Goal: Task Accomplishment & Management: Complete application form

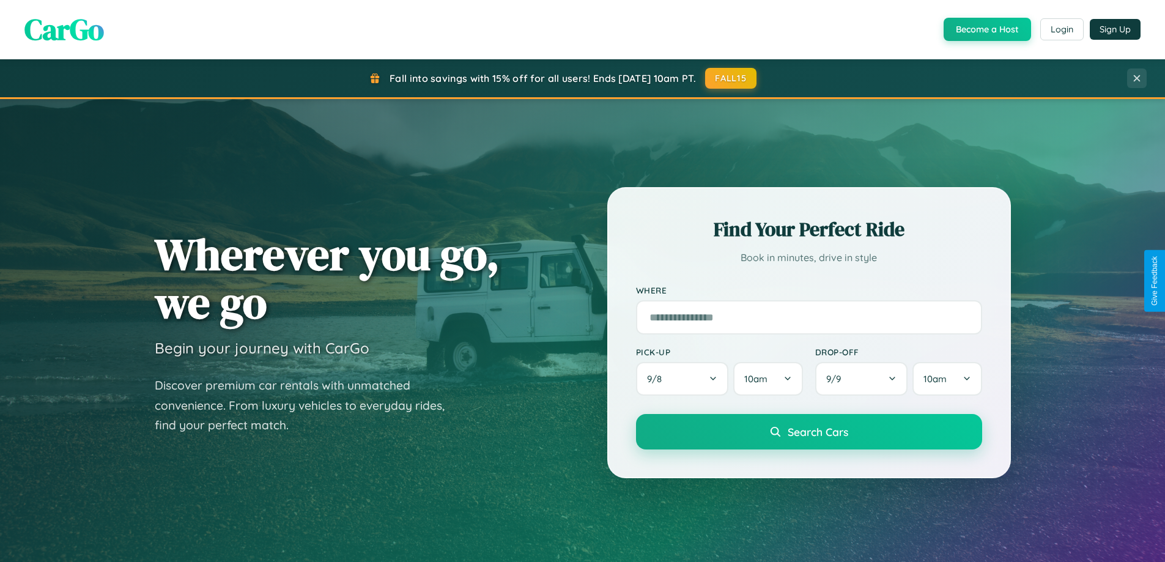
scroll to position [841, 0]
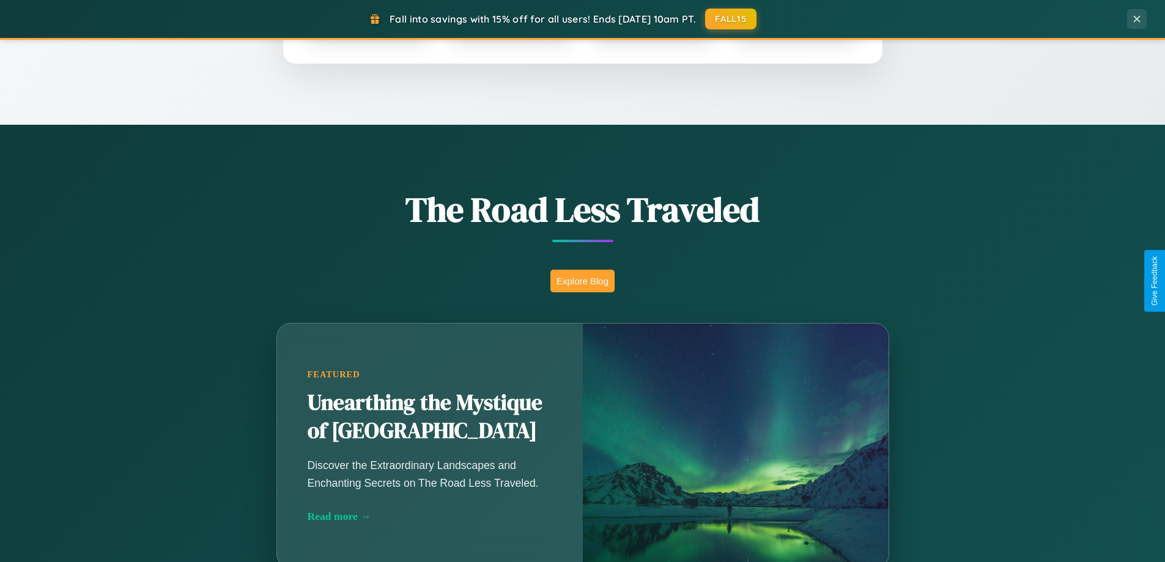
click at [582, 281] on button "Explore Blog" at bounding box center [582, 281] width 64 height 23
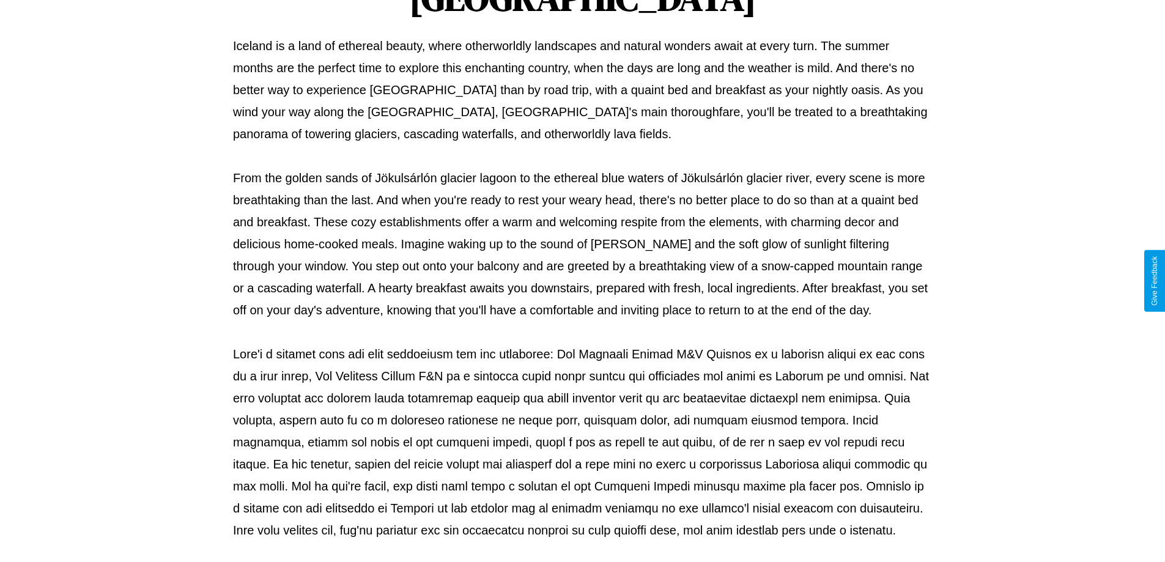
scroll to position [396, 0]
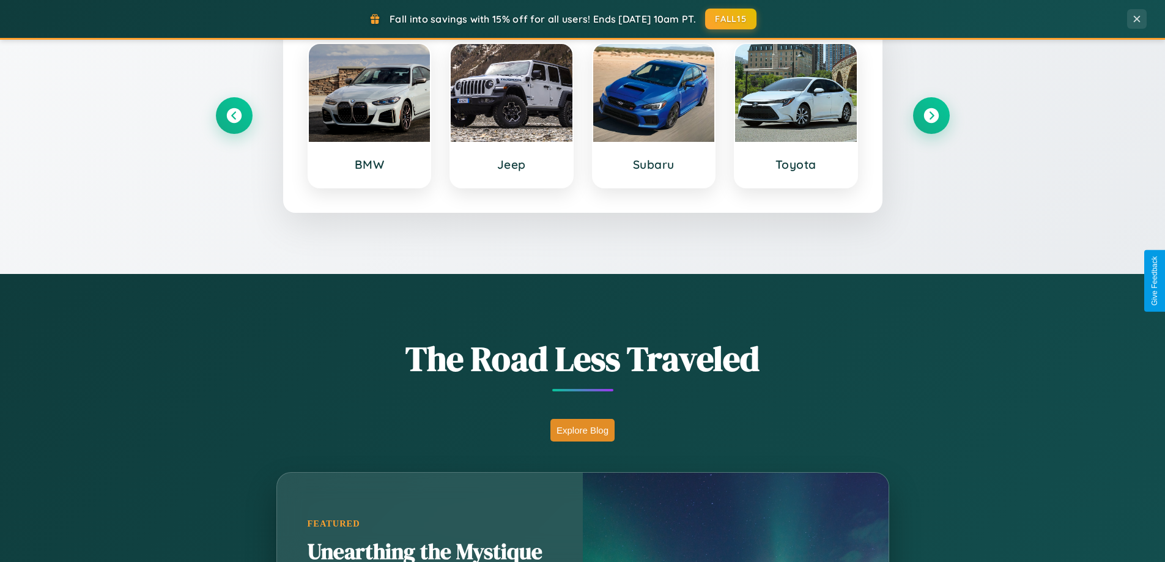
scroll to position [527, 0]
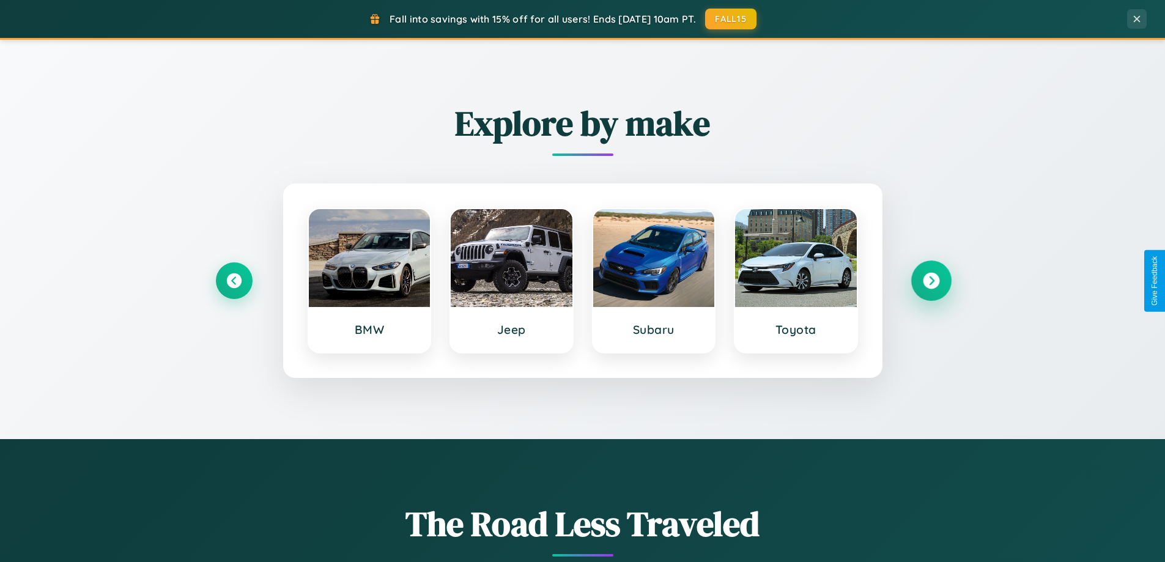
click at [931, 281] on icon at bounding box center [931, 281] width 17 height 17
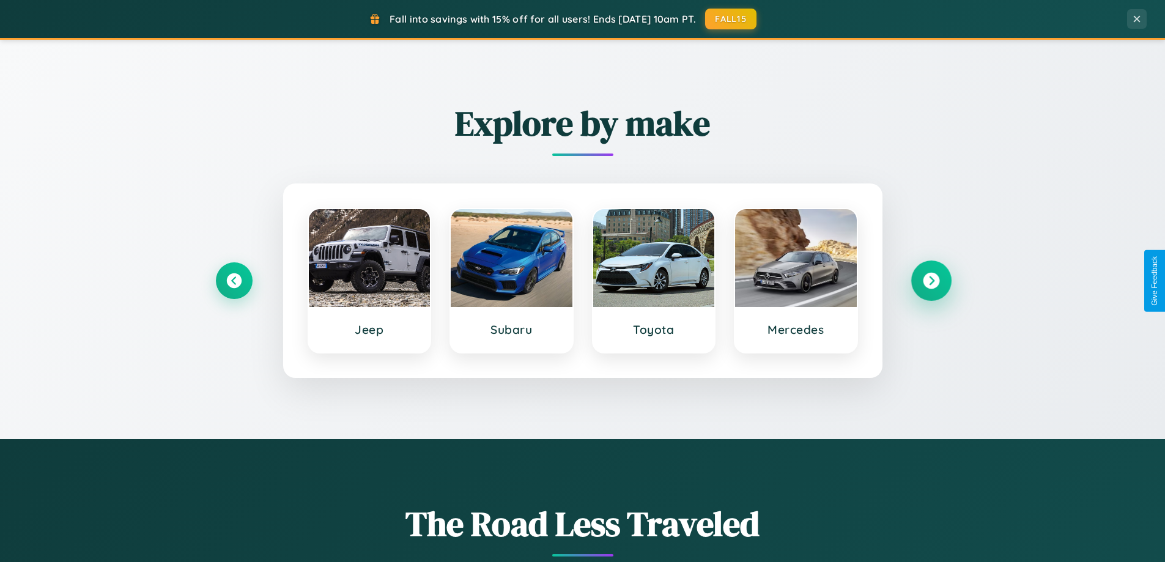
click at [931, 281] on icon at bounding box center [931, 281] width 17 height 17
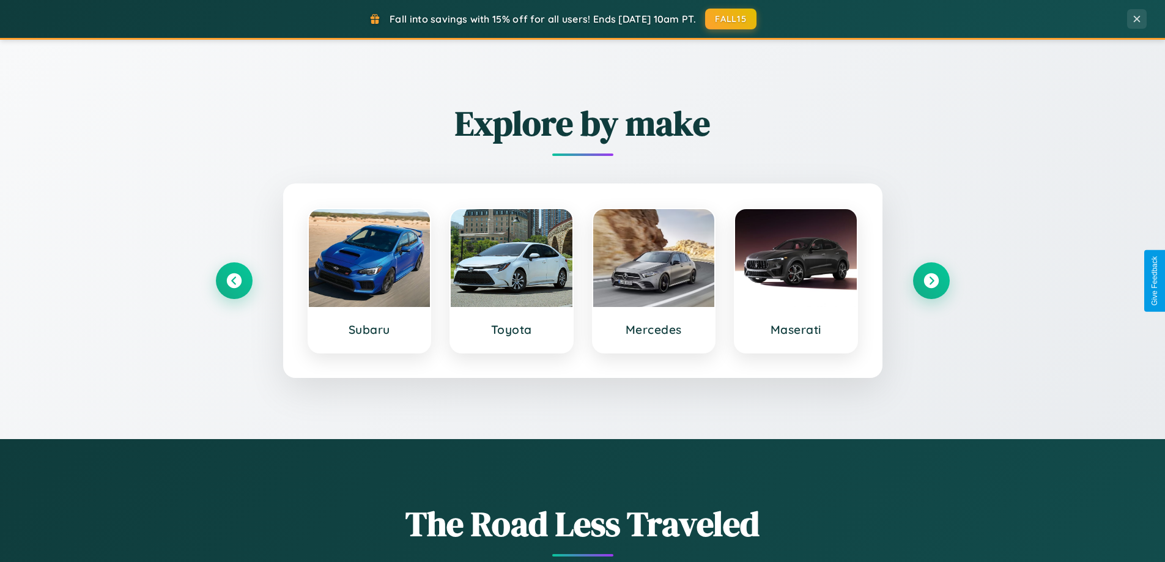
scroll to position [0, 0]
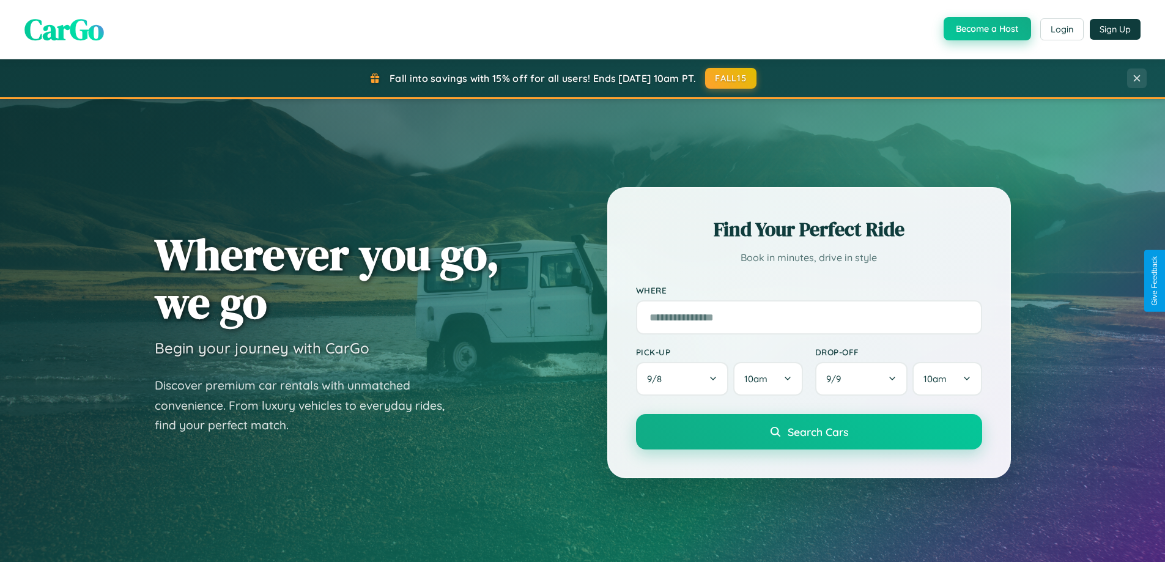
click at [986, 29] on button "Become a Host" at bounding box center [986, 28] width 87 height 23
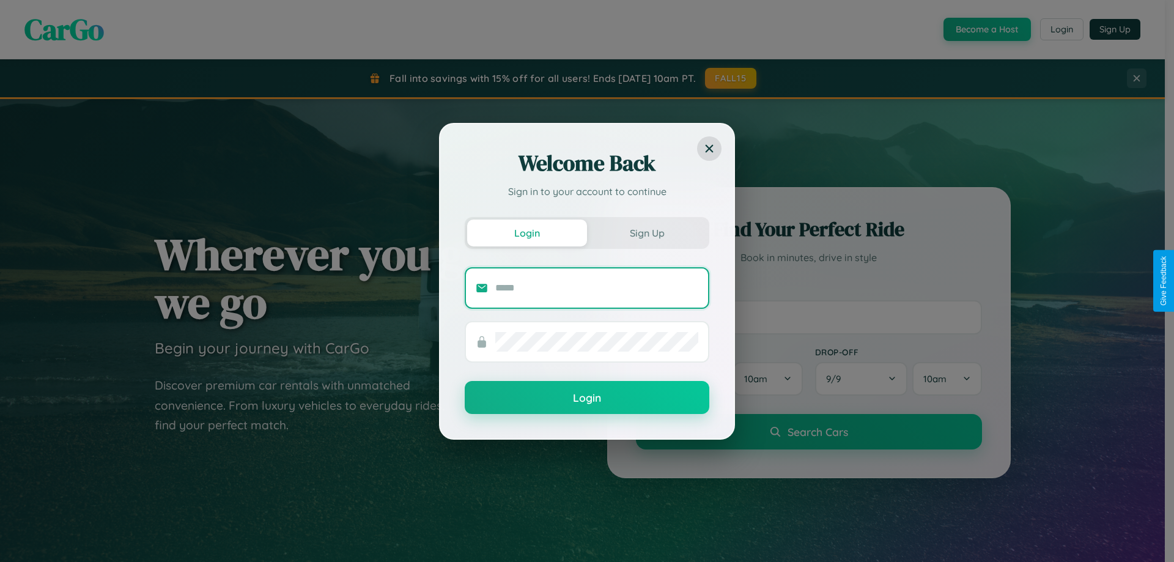
click at [597, 287] on input "text" at bounding box center [596, 288] width 203 height 20
type input "**********"
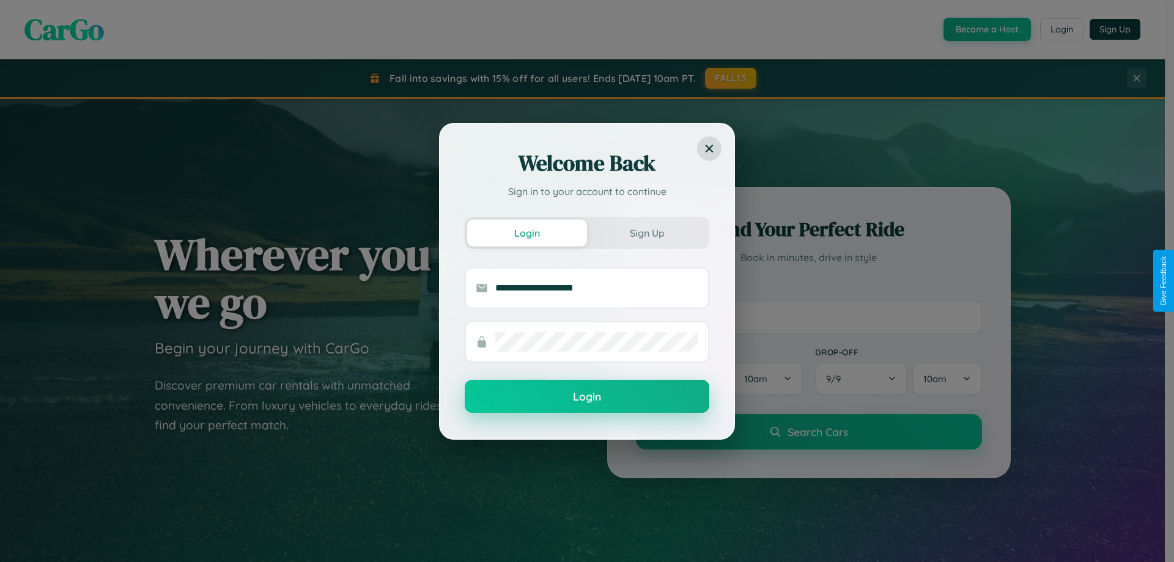
click at [587, 397] on button "Login" at bounding box center [587, 396] width 245 height 33
